Goal: Information Seeking & Learning: Learn about a topic

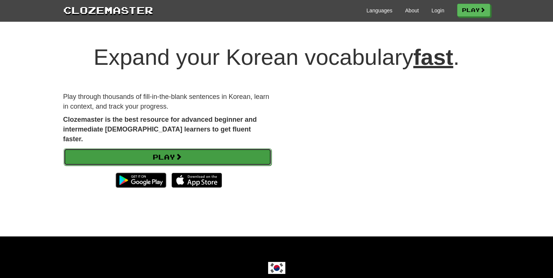
click at [221, 148] on link "Play" at bounding box center [168, 156] width 208 height 17
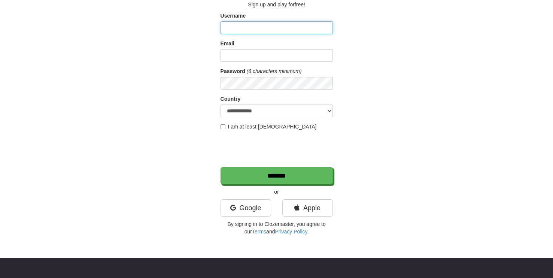
scroll to position [37, 0]
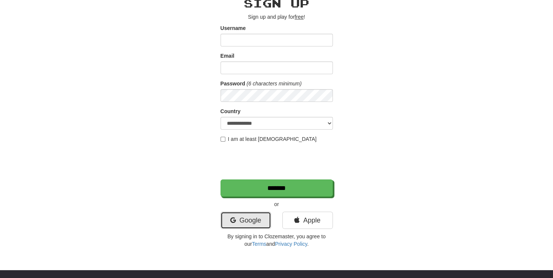
click at [247, 217] on link "Google" at bounding box center [246, 220] width 51 height 17
